Goal: Information Seeking & Learning: Learn about a topic

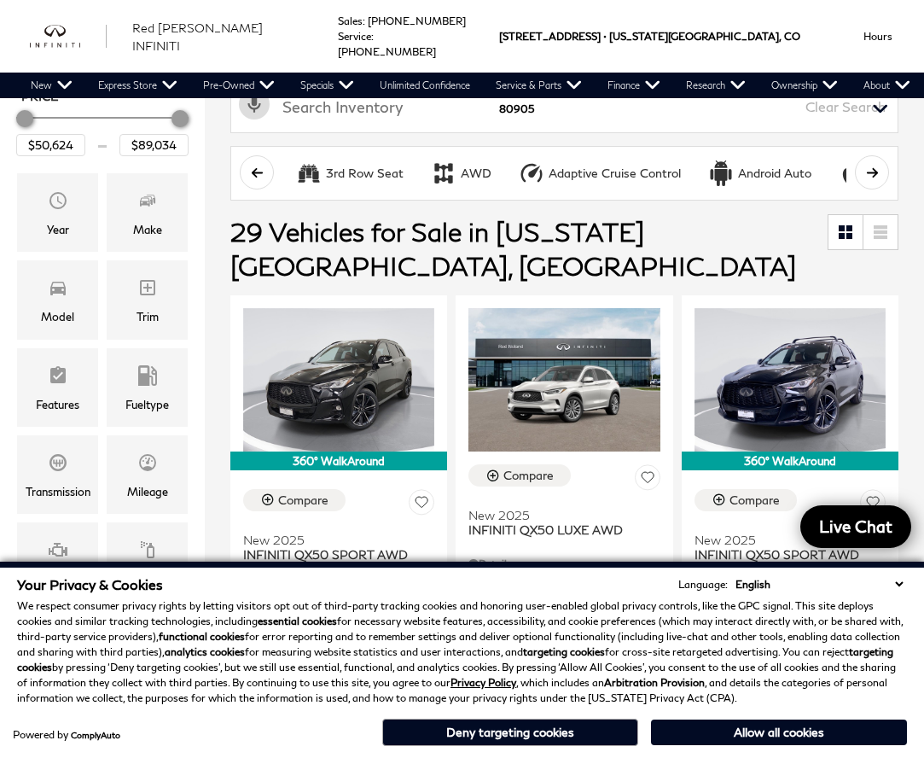
scroll to position [229, 0]
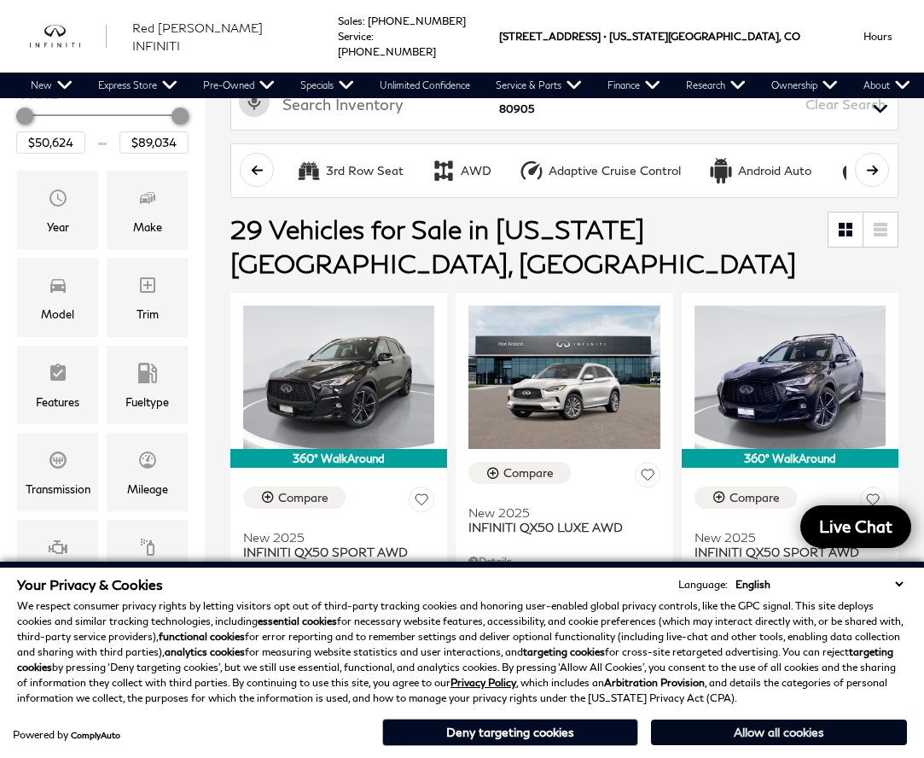
click at [793, 732] on button "Allow all cookies" at bounding box center [779, 732] width 256 height 26
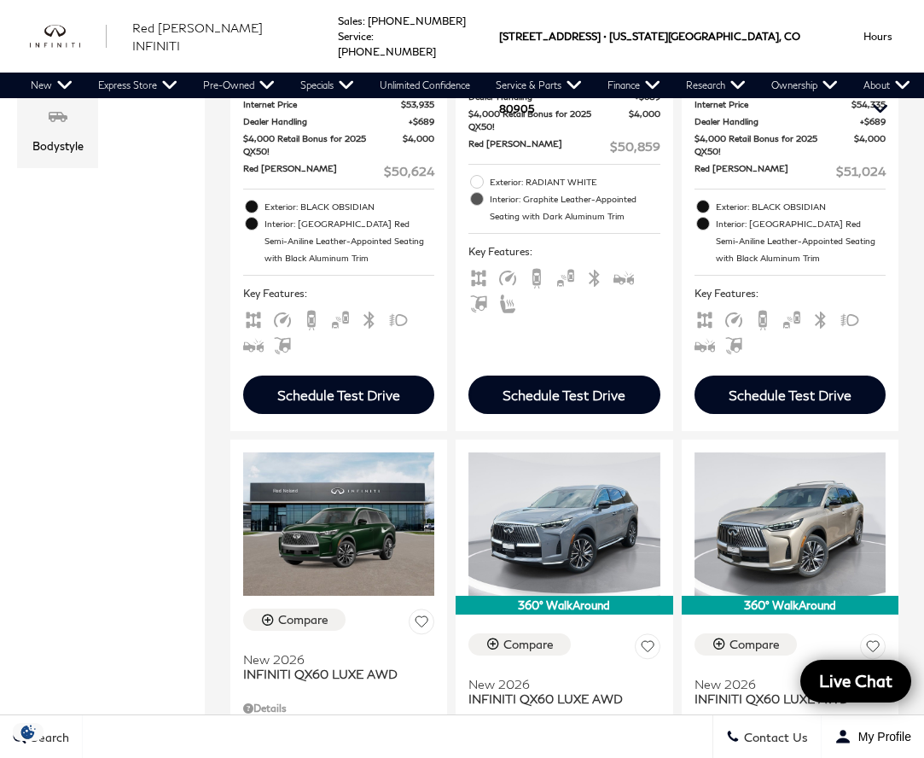
scroll to position [746, 0]
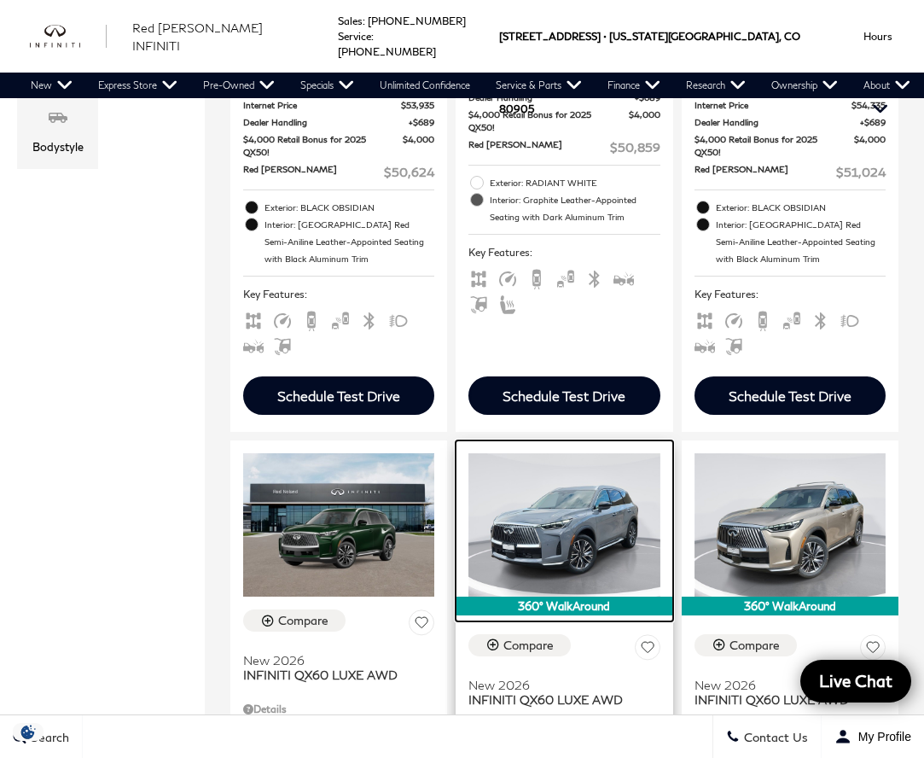
click at [567, 505] on img at bounding box center [563, 524] width 191 height 143
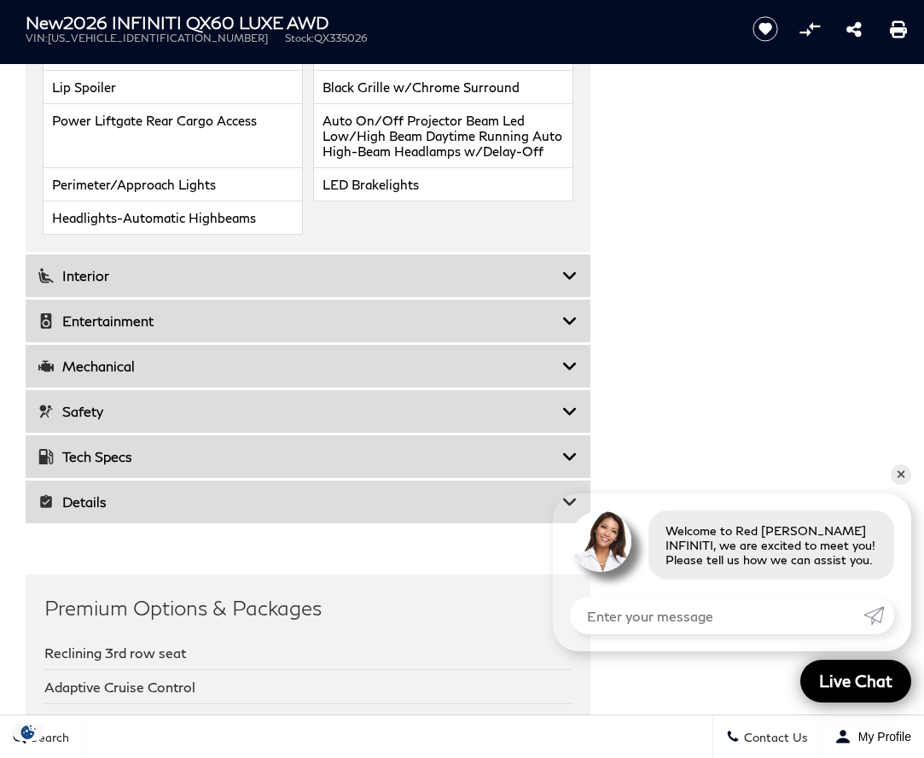
scroll to position [2506, 0]
click at [568, 274] on icon at bounding box center [569, 274] width 15 height 17
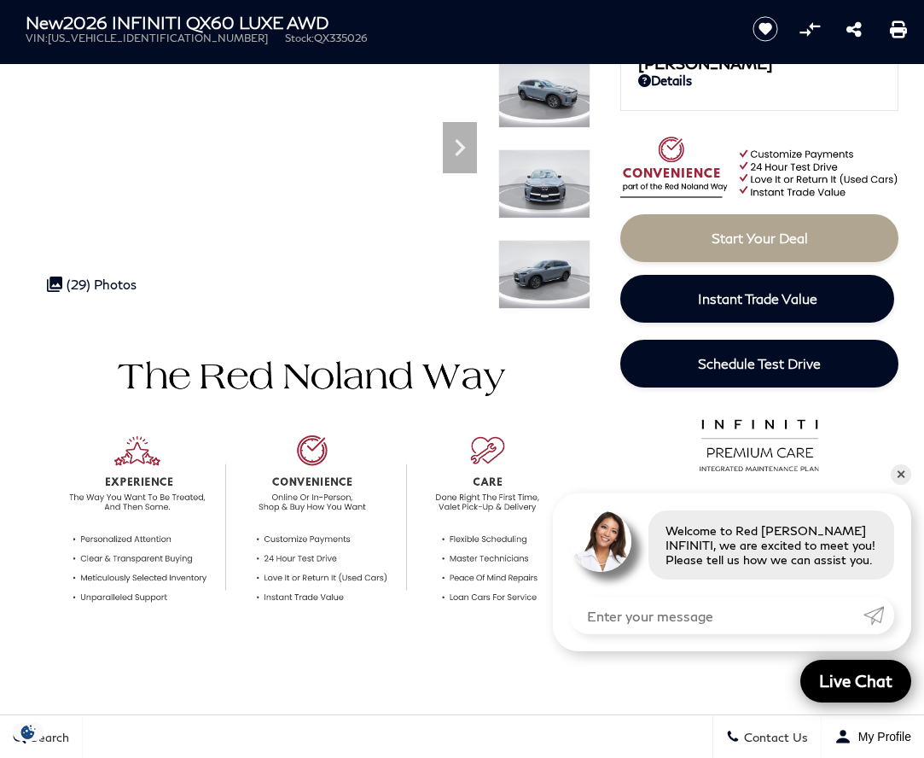
scroll to position [193, 0]
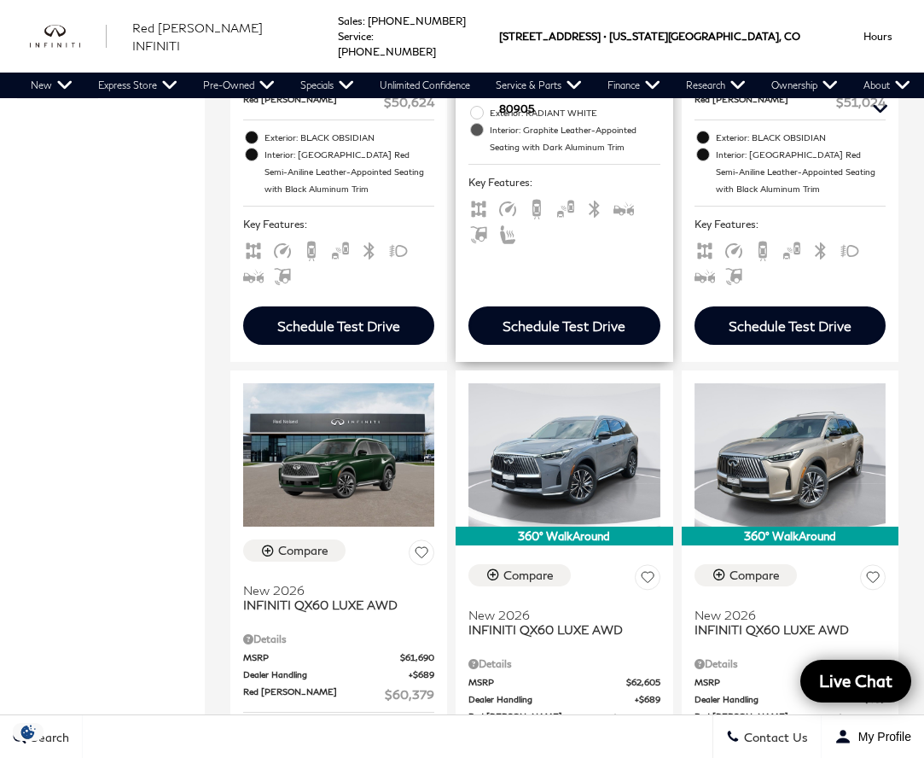
scroll to position [819, 0]
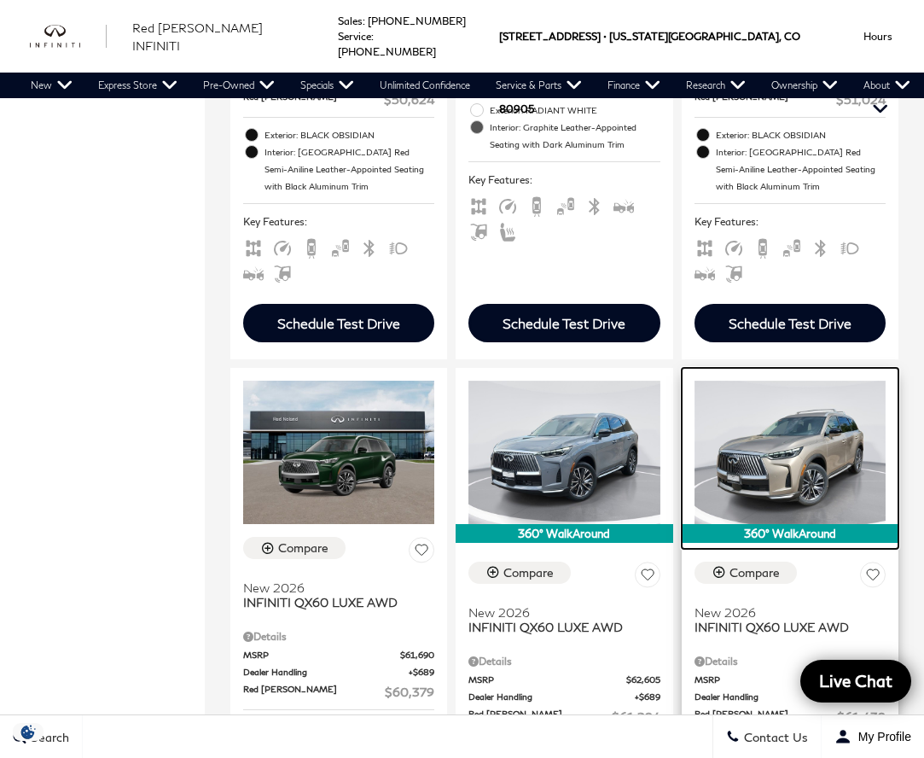
click at [775, 438] on img at bounding box center [789, 451] width 191 height 143
